Goal: Find specific page/section: Find specific page/section

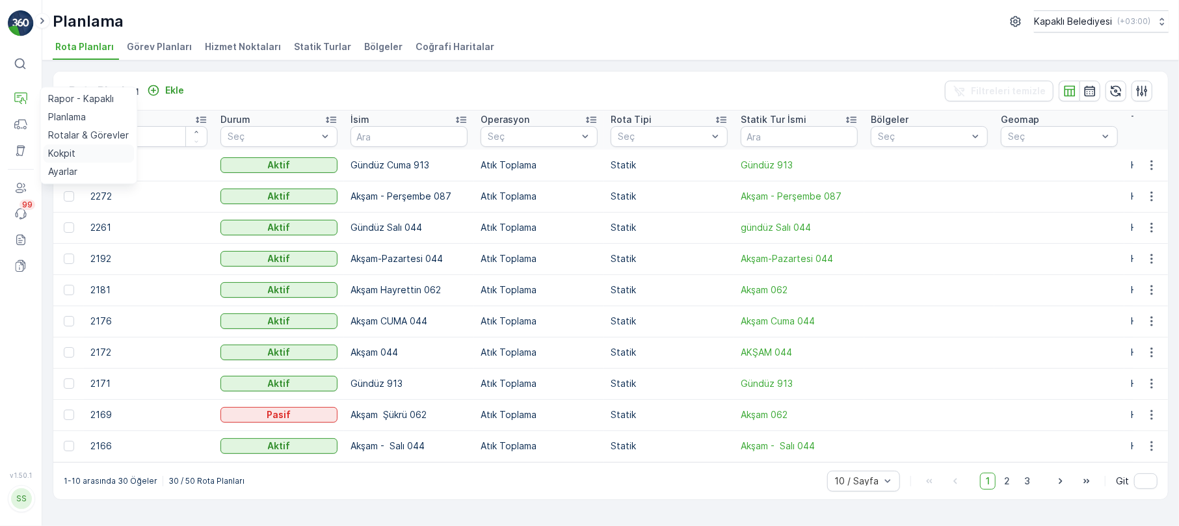
click at [68, 150] on p "Kokpit" at bounding box center [61, 153] width 27 height 13
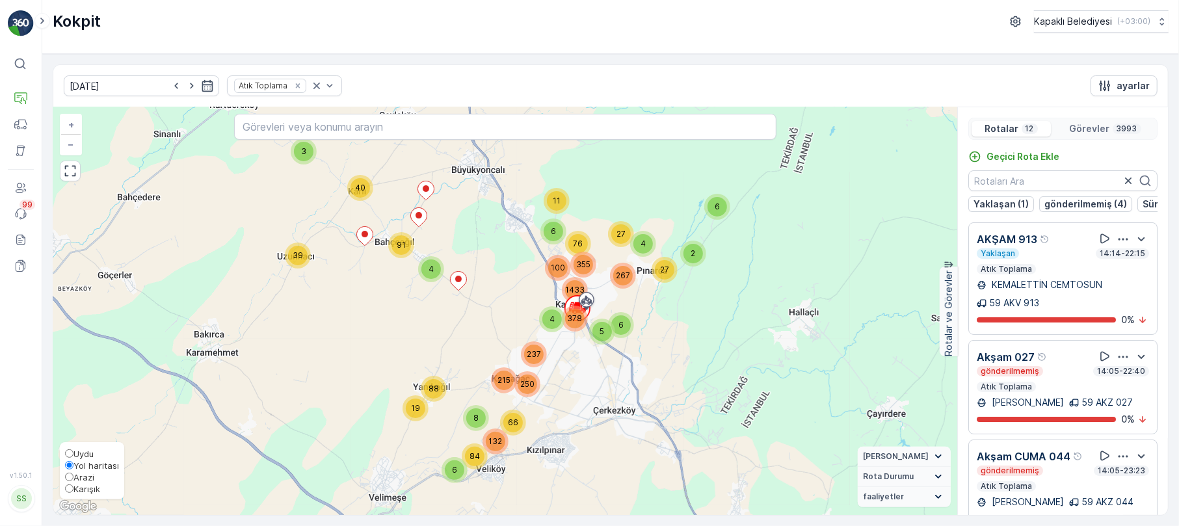
click at [73, 485] on input "Karışık" at bounding box center [69, 489] width 8 height 8
radio input "true"
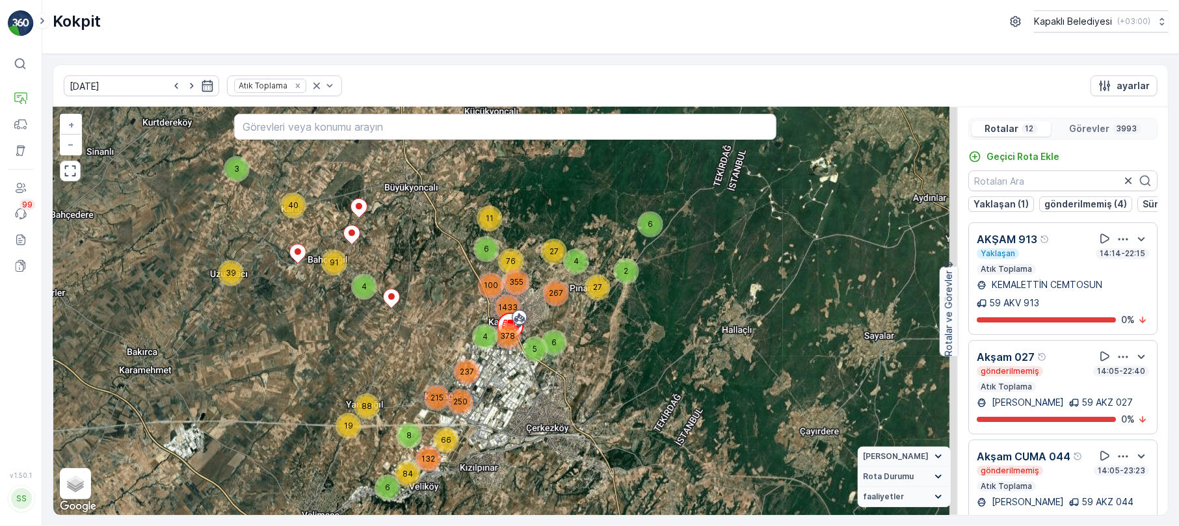
drag, startPoint x: 700, startPoint y: 287, endPoint x: 633, endPoint y: 304, distance: 69.3
click at [633, 304] on div "3 6 40 39 4 91 6 84 132 66 8 19 88 11 6 5 6 2 27 76 4 267 27 215 237 250 4 355 …" at bounding box center [505, 311] width 904 height 408
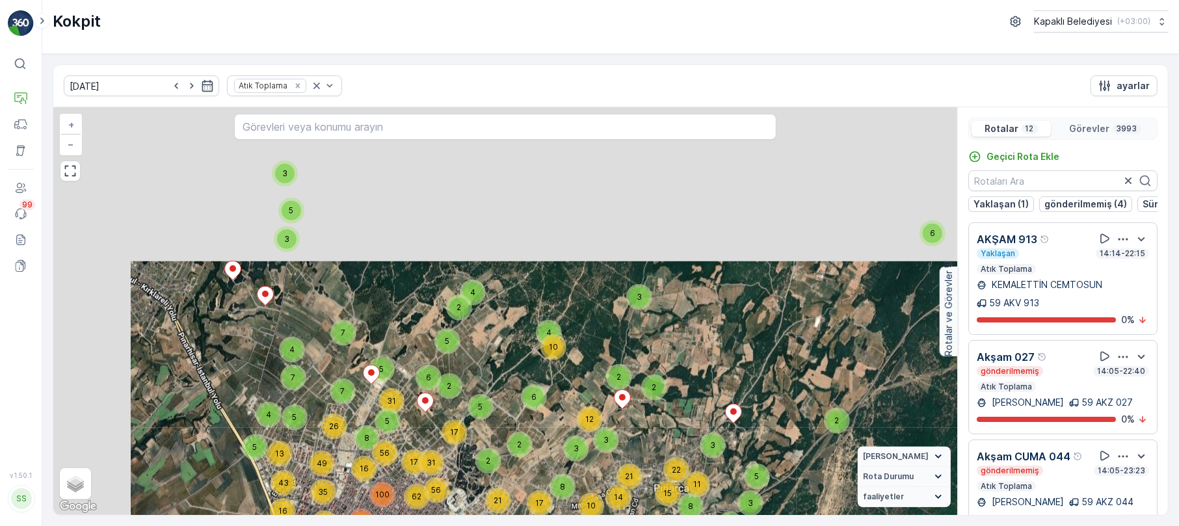
drag, startPoint x: 443, startPoint y: 211, endPoint x: 571, endPoint y: 412, distance: 238.9
click at [568, 420] on div "3 6 17 23 7 17 12 4 10 9 2 6 12 2 3 9 11 26 6 16 4 18 14 20 12 28 34 28 16 4 10…" at bounding box center [505, 311] width 904 height 408
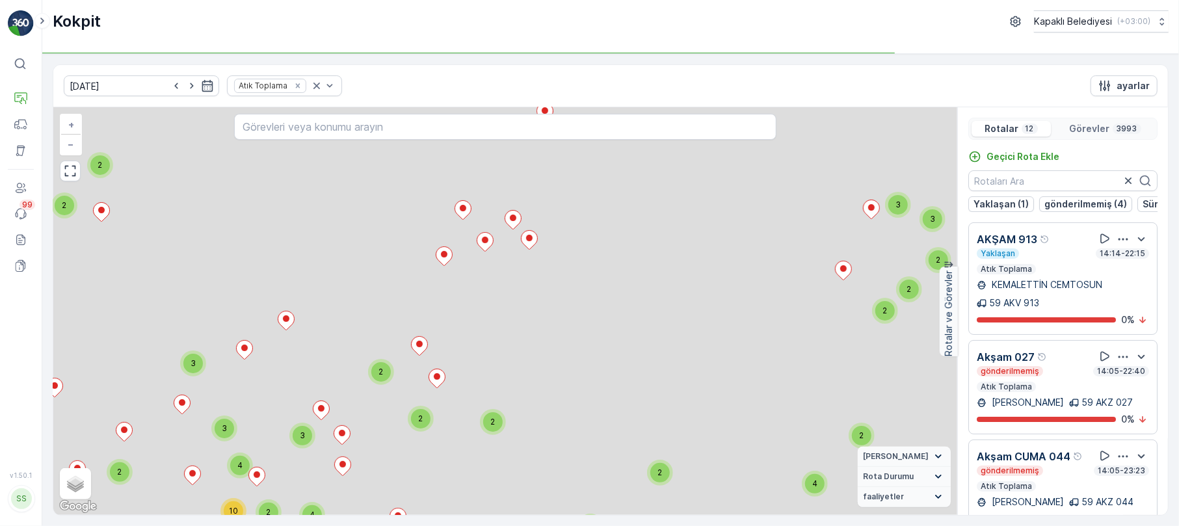
drag, startPoint x: 638, startPoint y: 308, endPoint x: 568, endPoint y: 308, distance: 70.2
click at [571, 308] on div "3 6 17 23 7 17 12 4 10 9 2 6 12 2 3 9 11 26 6 16 4 18 14 20 12 28 34 28 16 4 10…" at bounding box center [505, 311] width 904 height 408
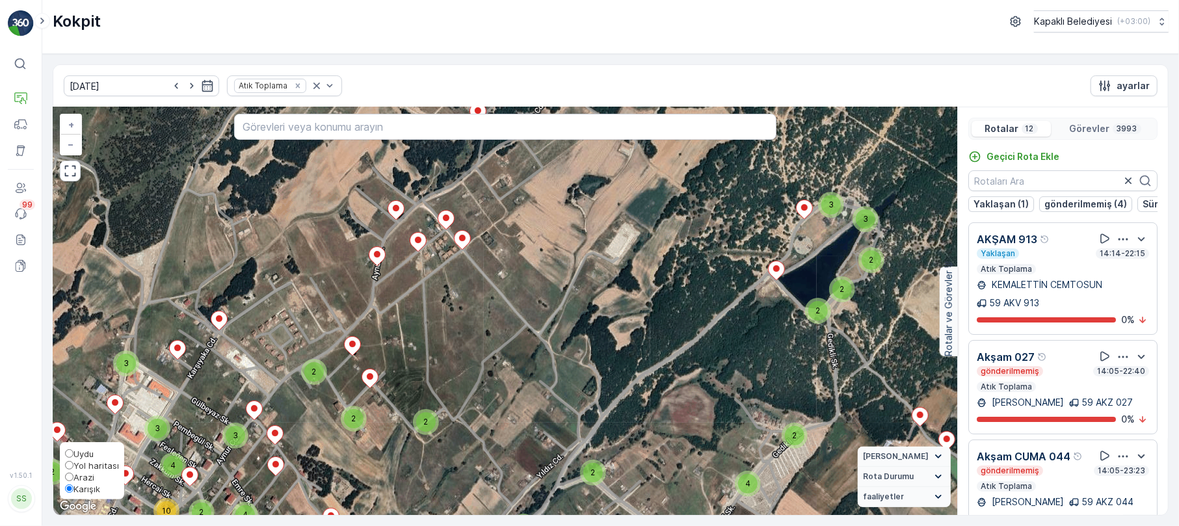
click at [73, 449] on span "Uydu" at bounding box center [83, 454] width 20 height 10
click at [73, 449] on input "Uydu" at bounding box center [69, 453] width 8 height 8
radio input "true"
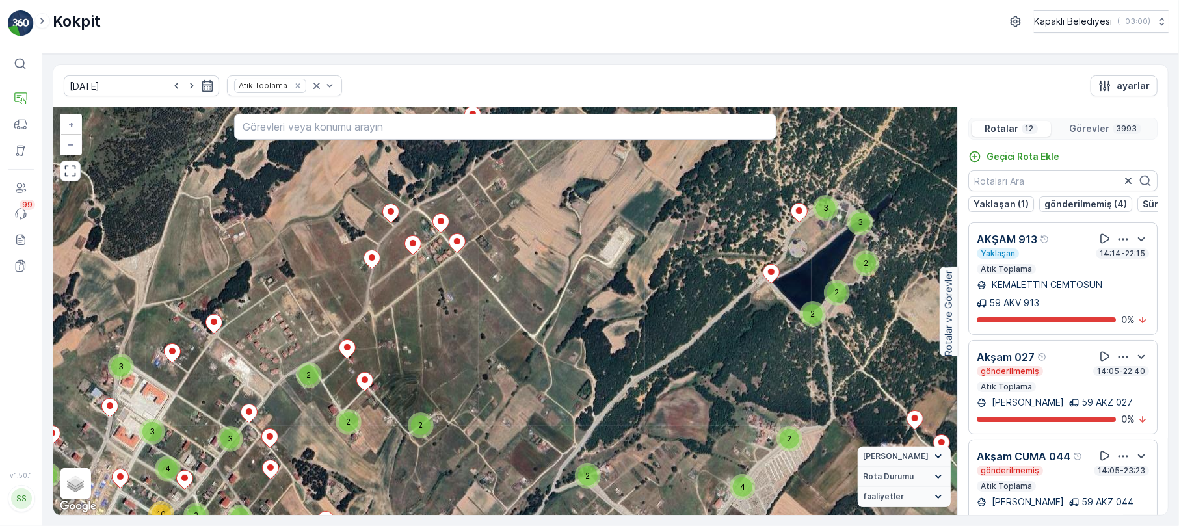
click at [525, 344] on div "3 3 2 2 2 2 2 2 2 2 3 3 2 2 2 2 3 2 2 3 3 3 2 2 4 2 2 2 2 4 2 3 2 3 2 4 3 5 2 4…" at bounding box center [505, 311] width 904 height 408
click at [95, 460] on span "Yol haritası" at bounding box center [96, 465] width 46 height 10
click at [73, 461] on input "Yol haritası" at bounding box center [69, 465] width 8 height 8
radio input "true"
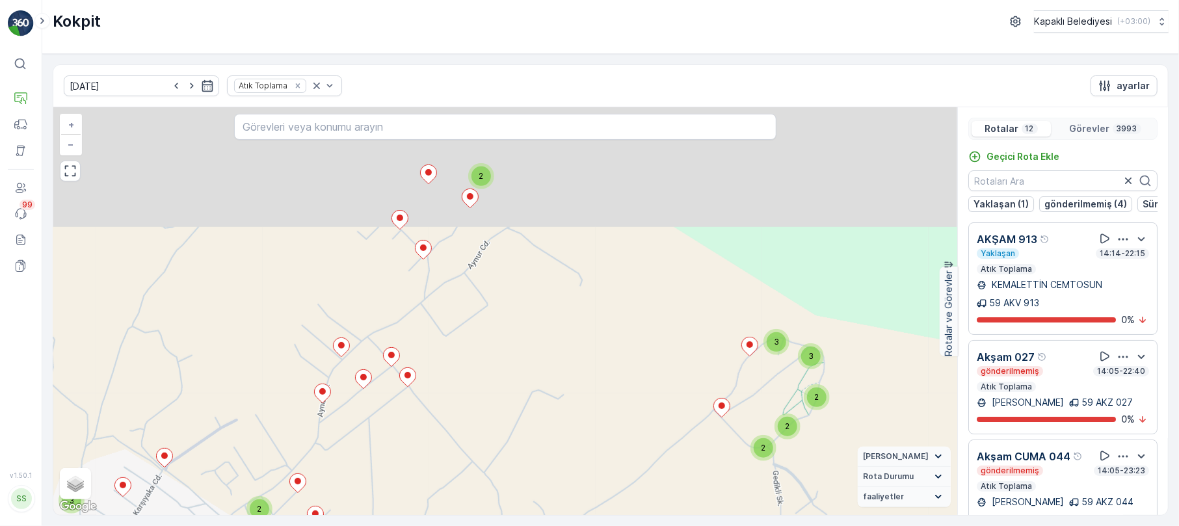
drag, startPoint x: 645, startPoint y: 320, endPoint x: 710, endPoint y: 474, distance: 167.3
click at [709, 477] on div "3 3 2 2 2 2 2 2 2 2 3 3 2 2 2 2 3 2 2 3 3 3 2 2 4 2 2 2 2 4 2 3 2 3 2 4 3 5 2 4…" at bounding box center [505, 311] width 904 height 408
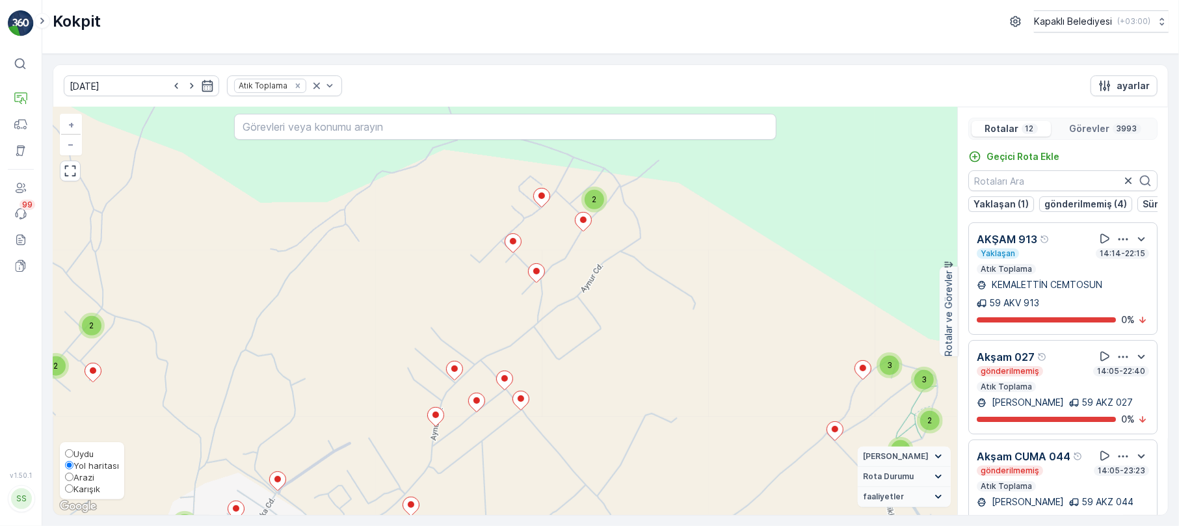
click at [79, 492] on span "Karışık" at bounding box center [86, 489] width 27 height 10
click at [73, 492] on input "Karışık" at bounding box center [69, 489] width 8 height 8
radio input "true"
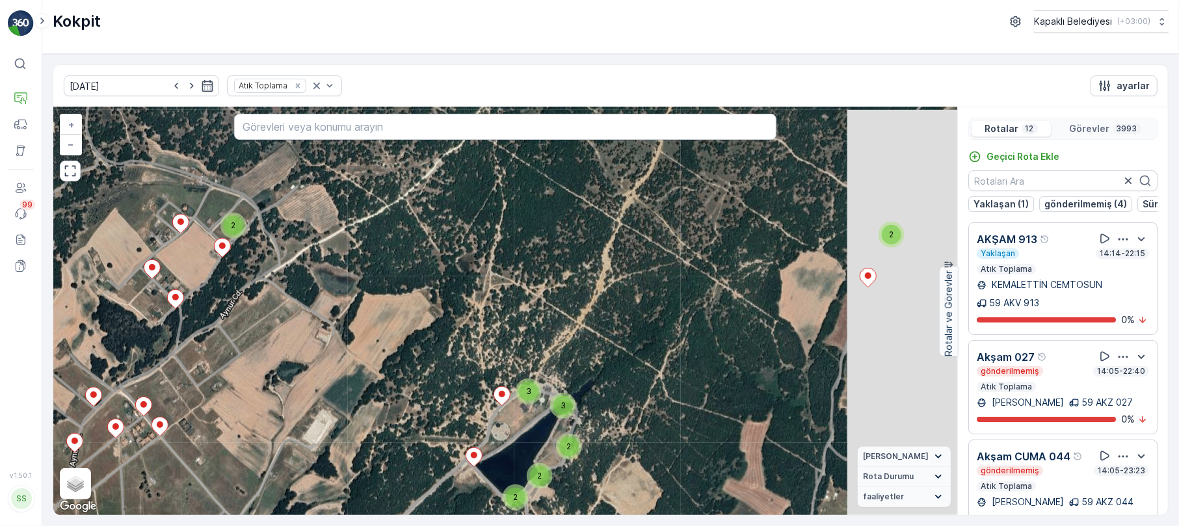
drag, startPoint x: 503, startPoint y: 292, endPoint x: 206, endPoint y: 279, distance: 296.9
click at [206, 279] on div "3 3 2 2 2 2 2 2 2 2 3 3 2 2 2 2 3 2 2 3 3 3 2 2 4 2 2 2 2 4 2 3 2 3 2 4 3 5 2 4…" at bounding box center [505, 311] width 904 height 408
